Goal: Task Accomplishment & Management: Complete application form

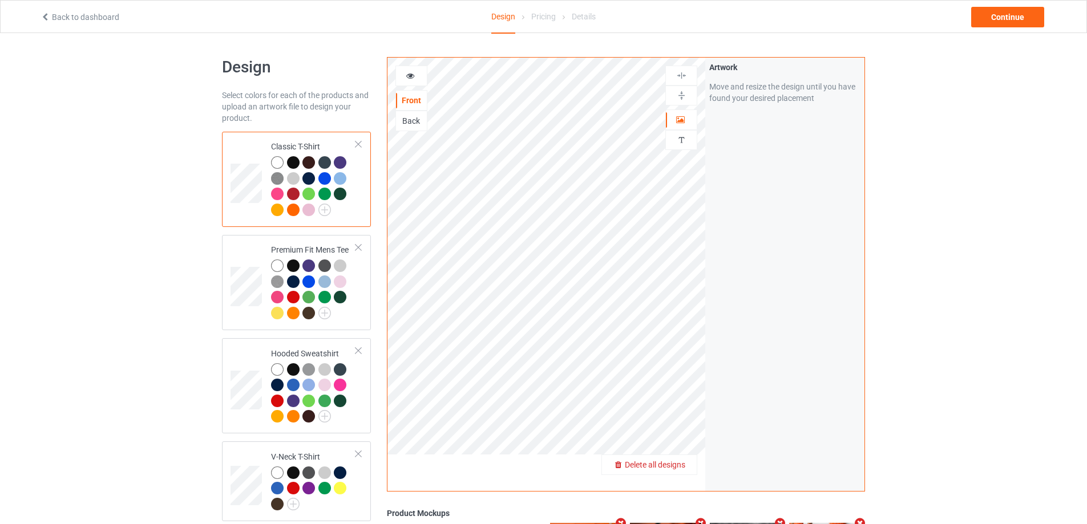
click at [679, 471] on div "Delete all designs" at bounding box center [649, 464] width 95 height 11
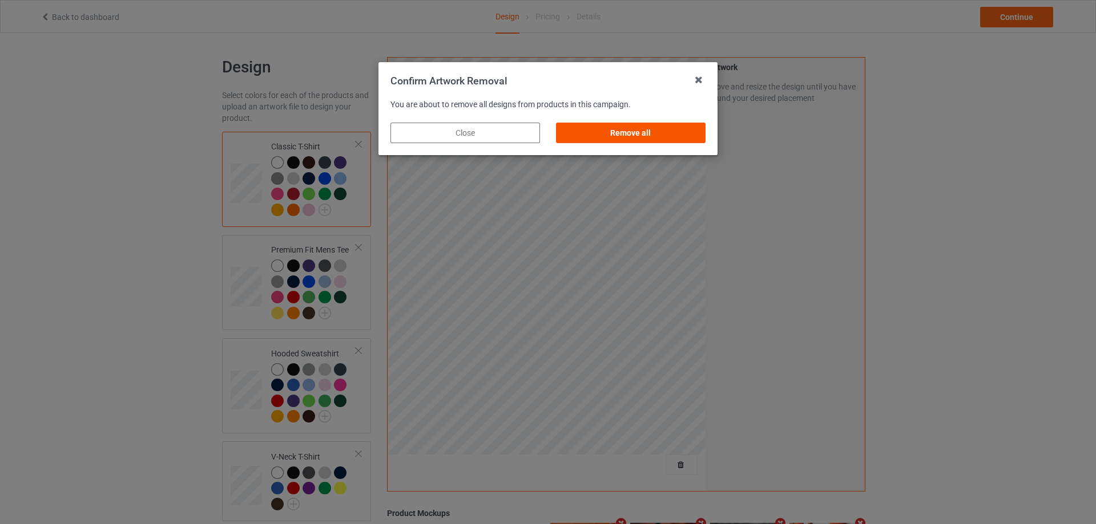
click at [653, 130] on div "Remove all" at bounding box center [631, 133] width 150 height 21
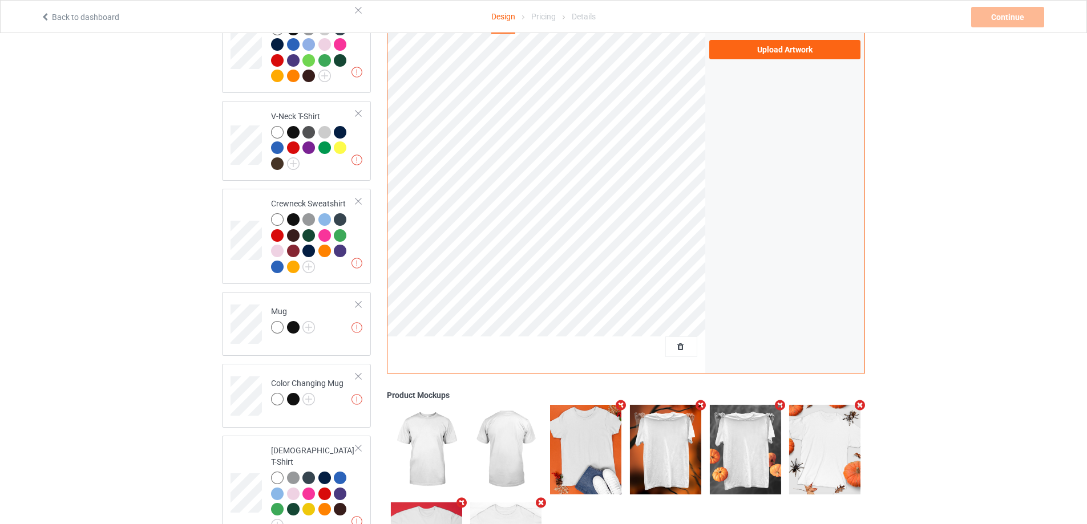
scroll to position [342, 0]
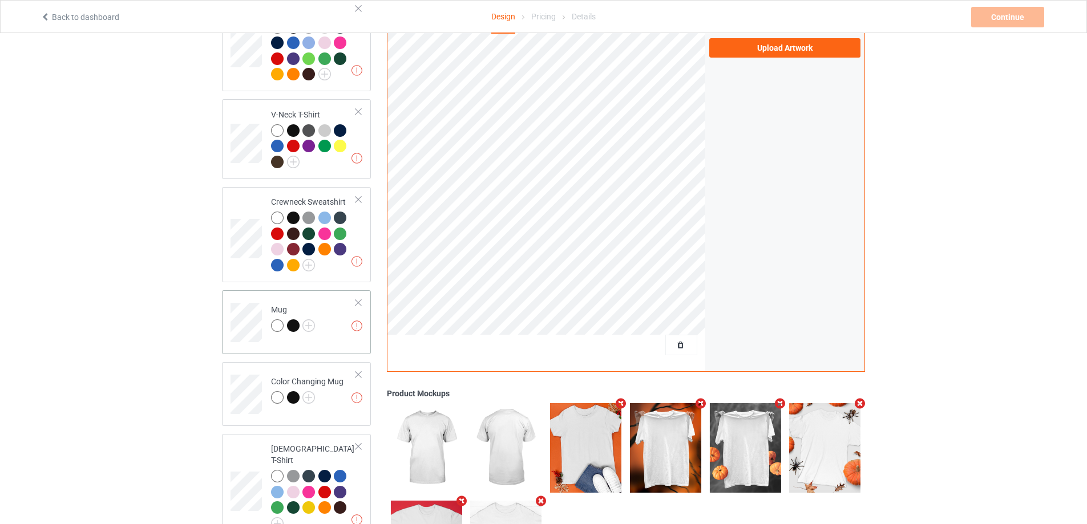
click at [361, 302] on div at bounding box center [358, 303] width 8 height 8
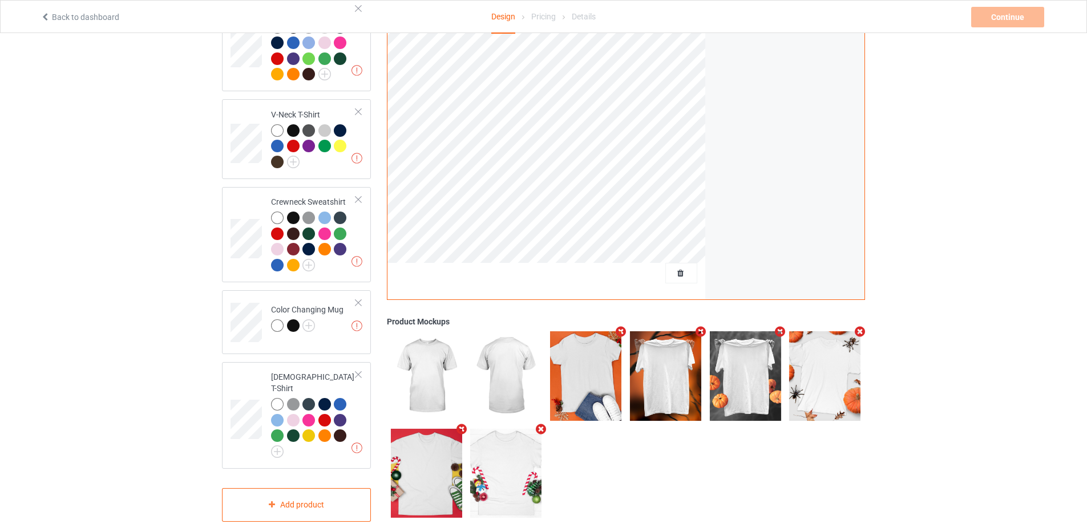
click at [361, 302] on div at bounding box center [358, 303] width 8 height 8
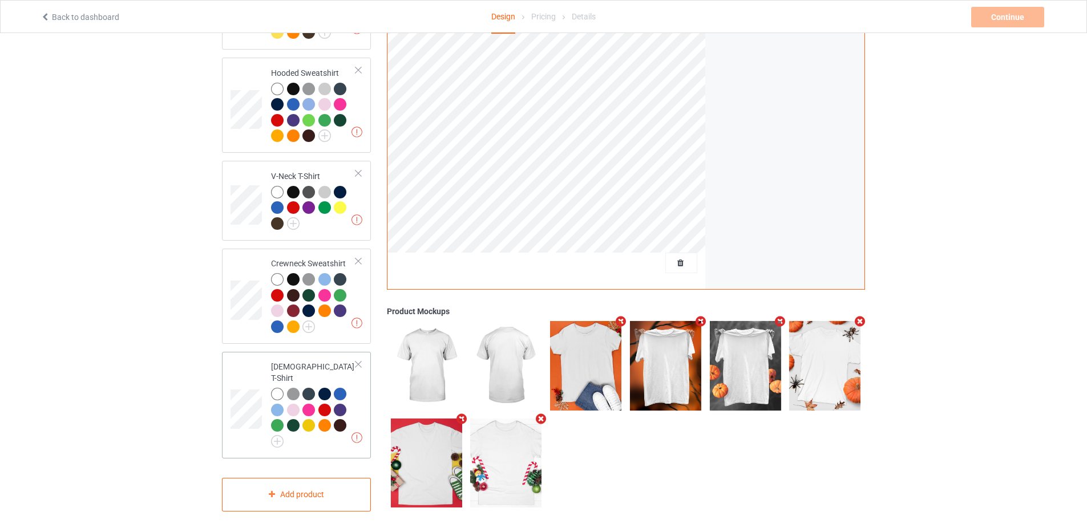
click at [357, 364] on div at bounding box center [358, 365] width 8 height 8
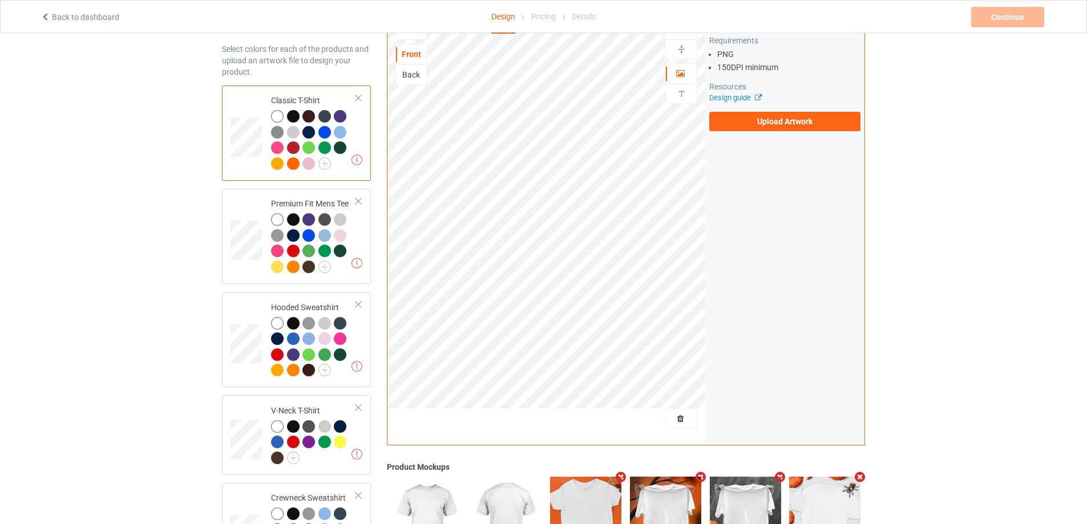
scroll to position [42, 0]
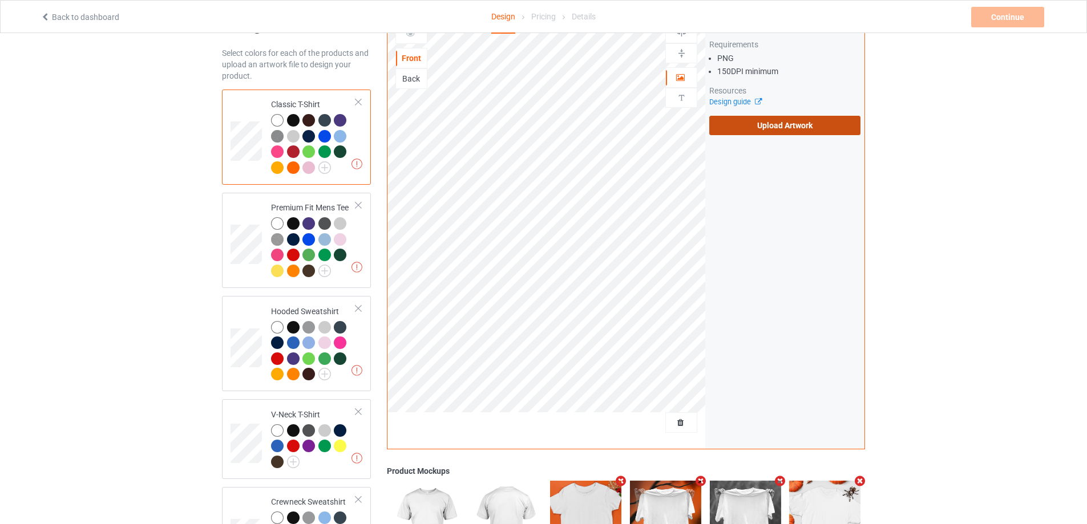
click at [766, 120] on label "Upload Artwork" at bounding box center [784, 125] width 151 height 19
click at [0, 0] on input "Upload Artwork" at bounding box center [0, 0] width 0 height 0
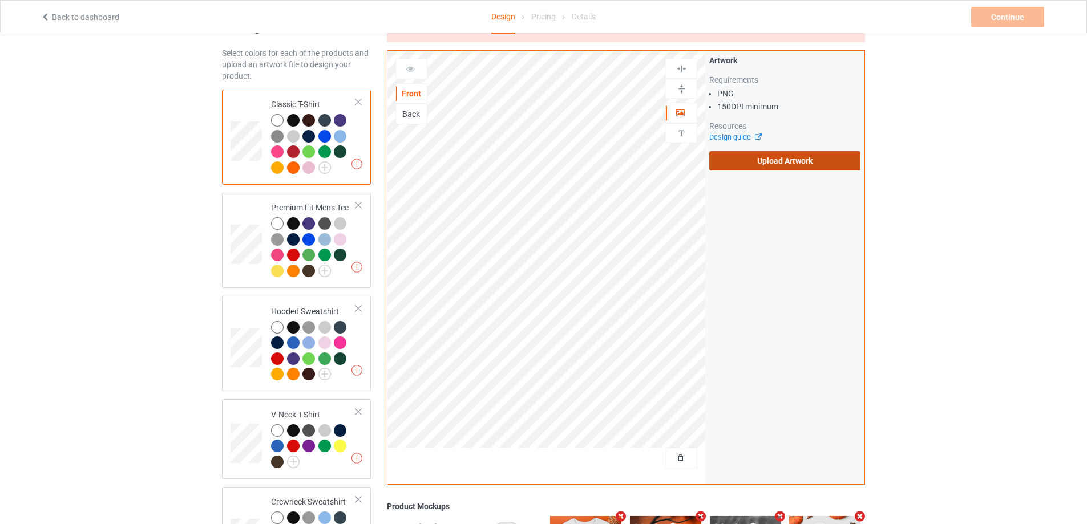
click at [763, 167] on label "Upload Artwork" at bounding box center [784, 160] width 151 height 19
click at [0, 0] on input "Upload Artwork" at bounding box center [0, 0] width 0 height 0
click at [763, 155] on label "Upload Artwork" at bounding box center [784, 160] width 151 height 19
click at [0, 0] on input "Upload Artwork" at bounding box center [0, 0] width 0 height 0
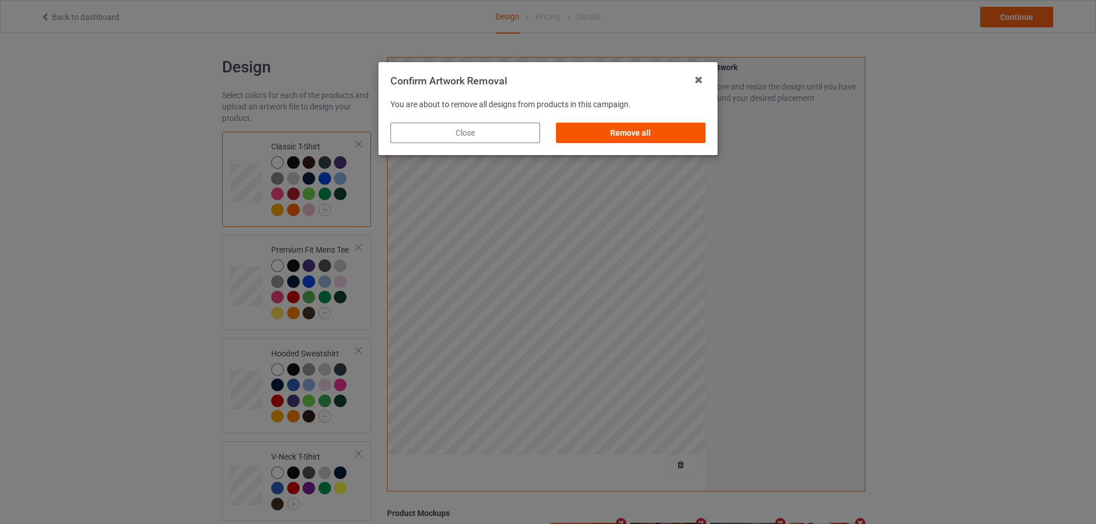
click at [652, 131] on div "Remove all" at bounding box center [631, 133] width 150 height 21
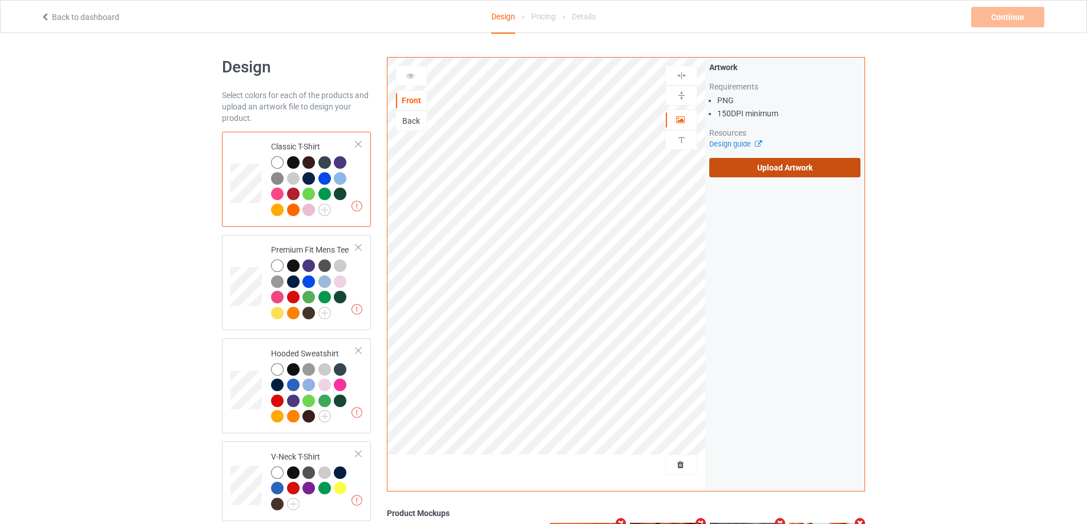
click at [770, 172] on label "Upload Artwork" at bounding box center [784, 167] width 151 height 19
click at [0, 0] on input "Upload Artwork" at bounding box center [0, 0] width 0 height 0
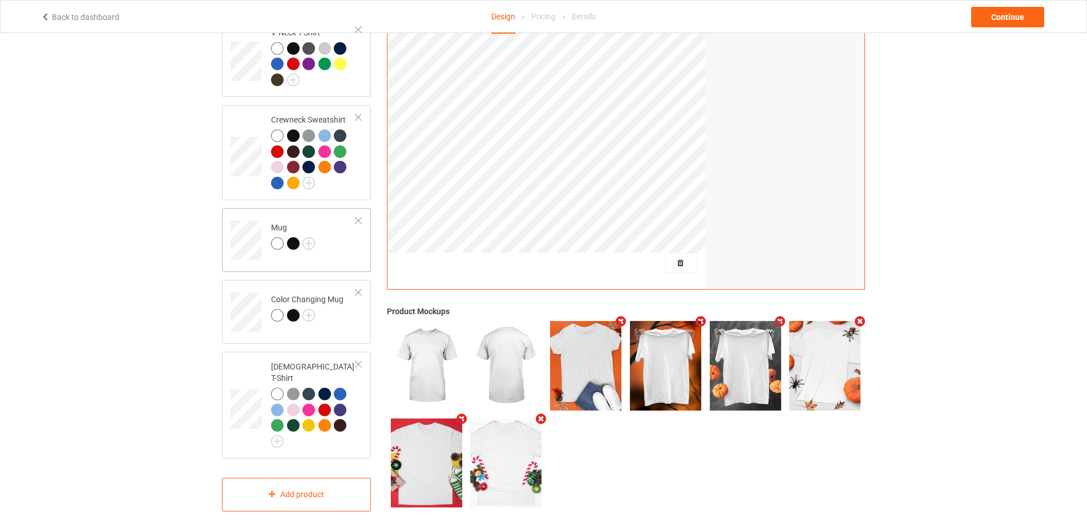
click at [361, 223] on div at bounding box center [358, 221] width 8 height 8
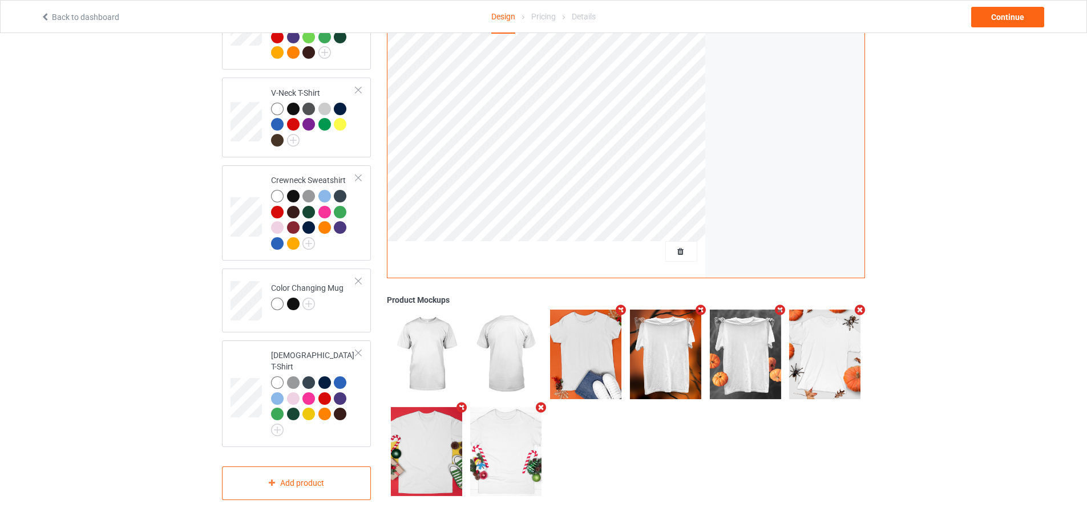
scroll to position [353, 0]
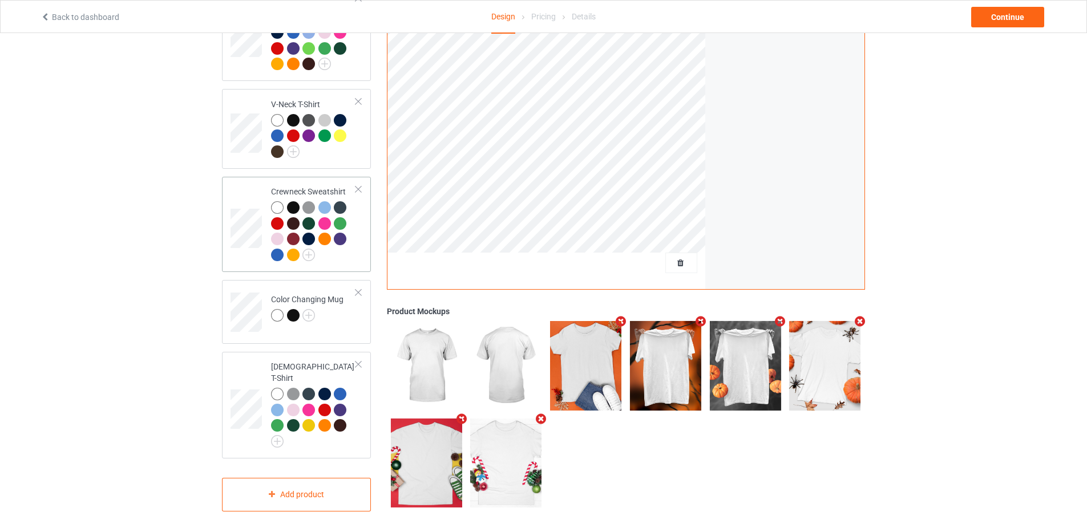
click at [357, 291] on div at bounding box center [358, 293] width 8 height 8
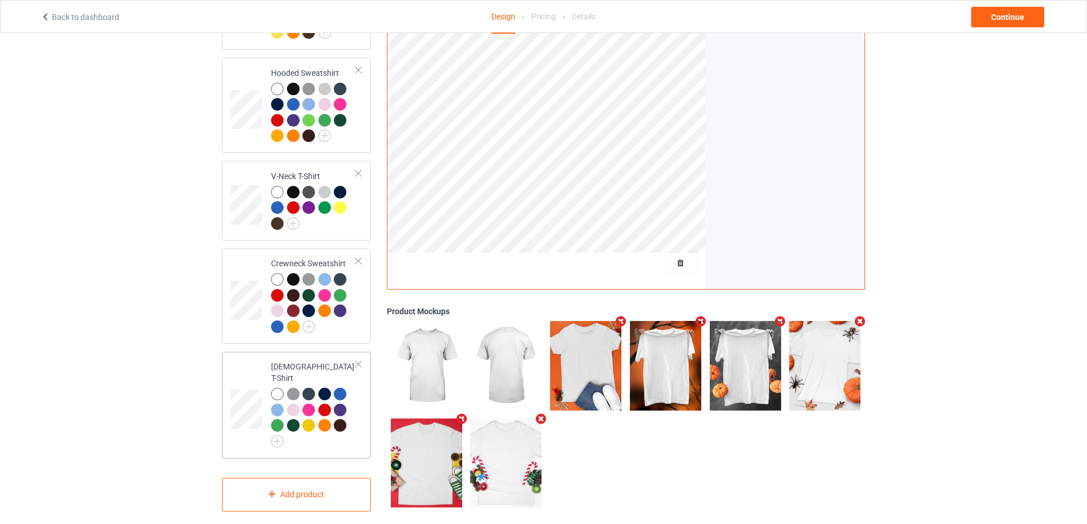
click at [356, 364] on div at bounding box center [358, 365] width 8 height 8
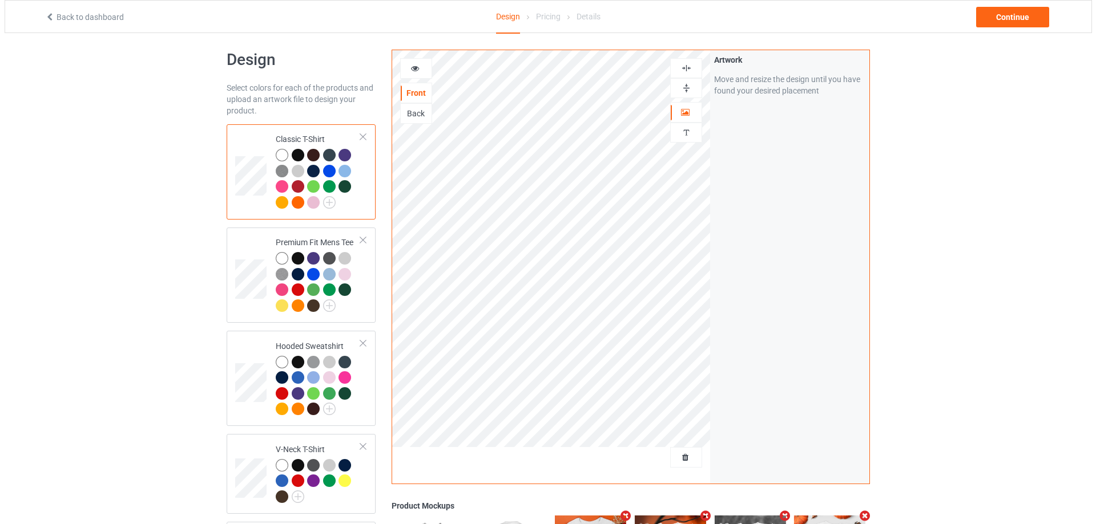
scroll to position [0, 0]
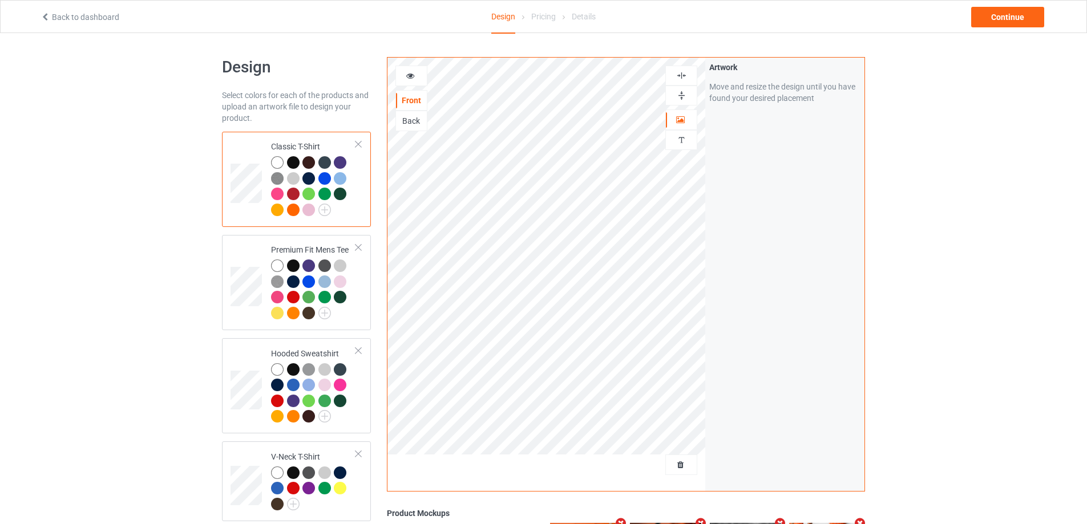
click at [1016, 6] on div "Back to dashboard Design Pricing Details Continue" at bounding box center [544, 17] width 1022 height 32
click at [1020, 21] on div "Continue" at bounding box center [1007, 17] width 73 height 21
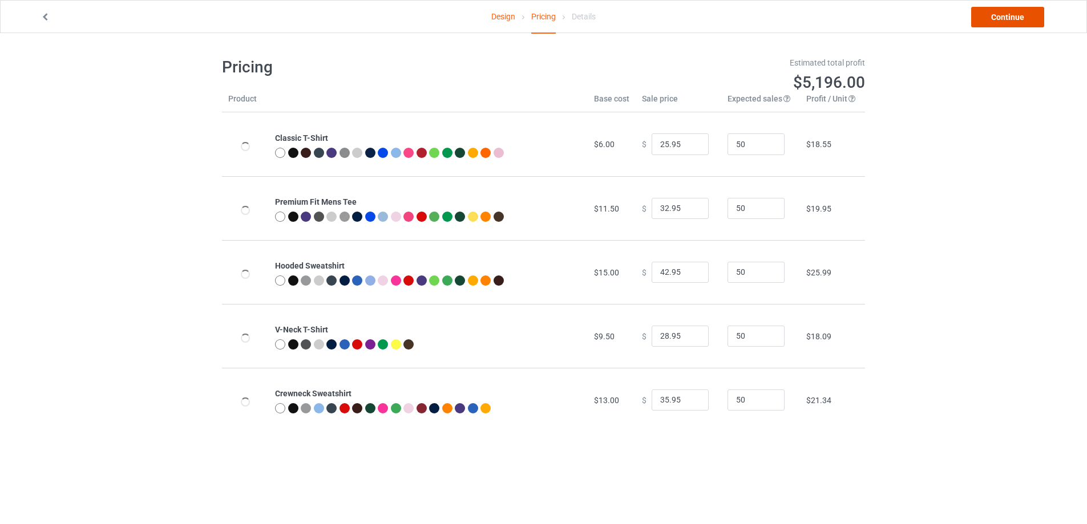
click at [1000, 23] on link "Continue" at bounding box center [1007, 17] width 73 height 21
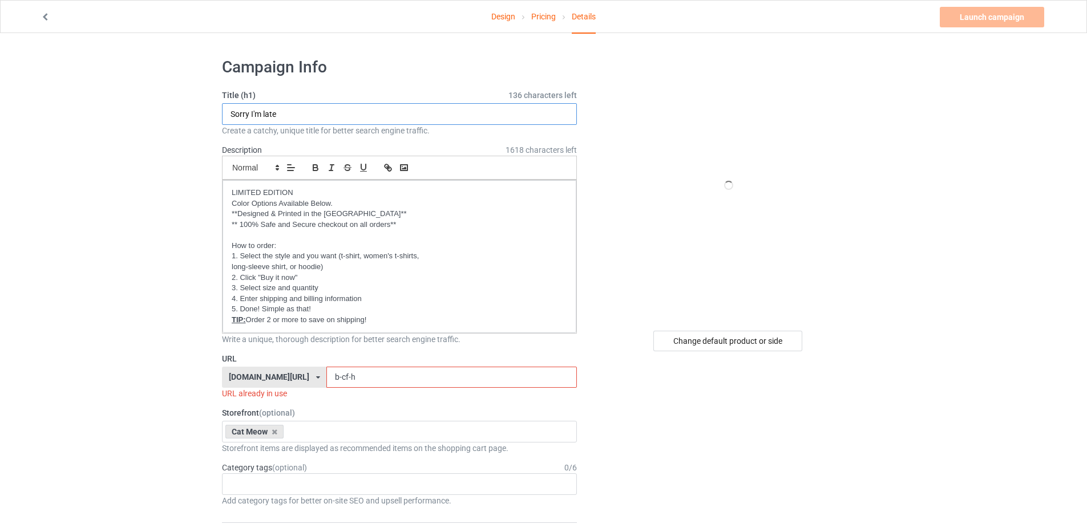
drag, startPoint x: 304, startPoint y: 115, endPoint x: 189, endPoint y: 115, distance: 114.7
type input "Best Husband Ever"
click at [352, 379] on input "b-cf-h" at bounding box center [451, 378] width 250 height 22
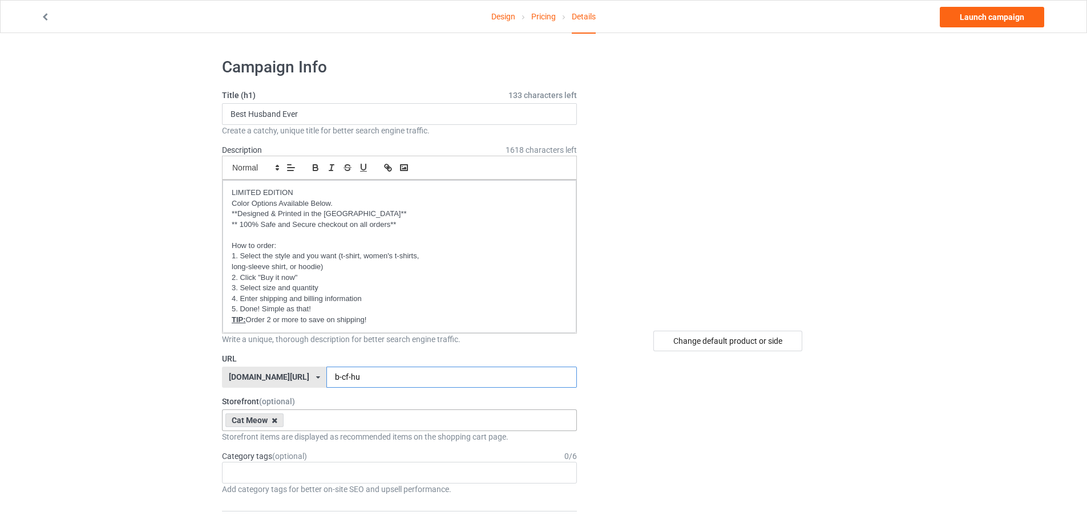
type input "b-cf-hu"
click at [274, 421] on icon at bounding box center [275, 420] width 6 height 7
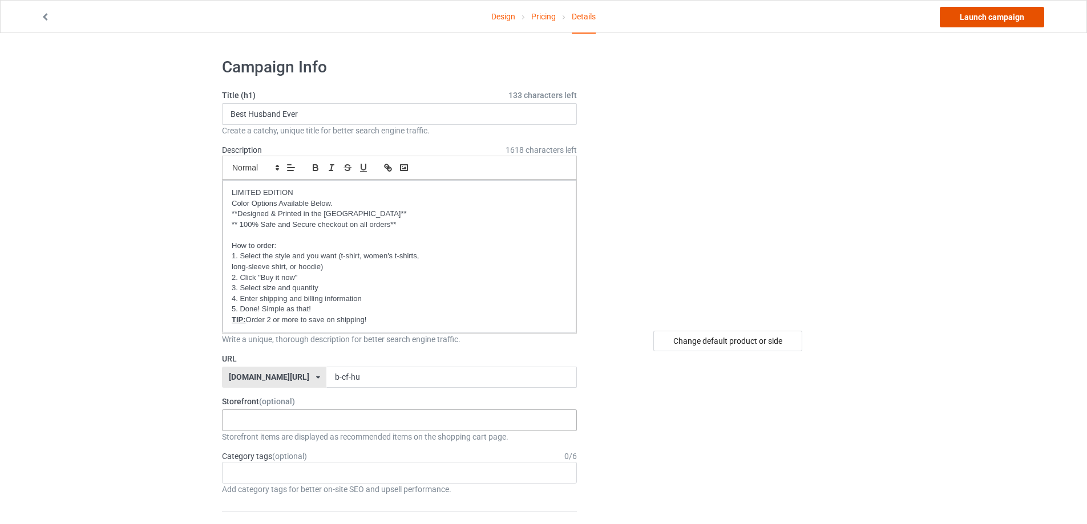
click at [975, 20] on link "Launch campaign" at bounding box center [992, 17] width 104 height 21
